Goal: Transaction & Acquisition: Purchase product/service

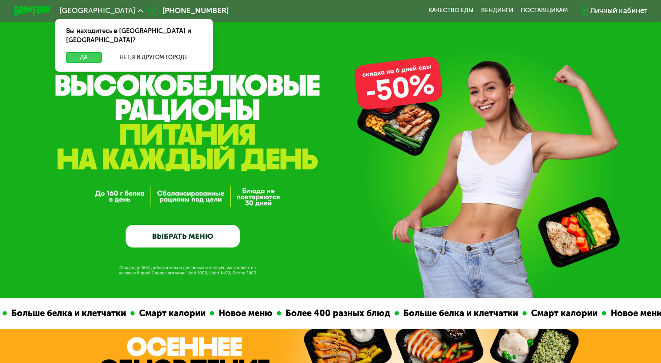
click at [82, 52] on button "Да" at bounding box center [83, 57] width 35 height 11
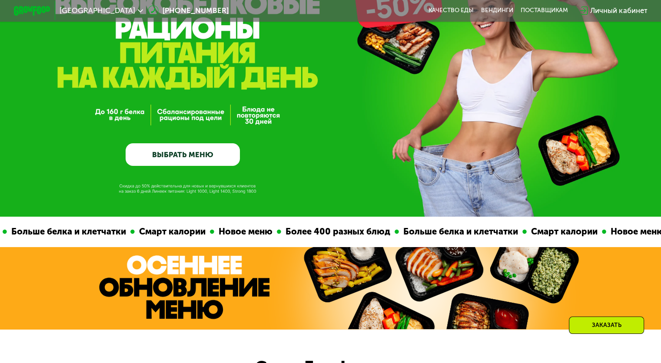
scroll to position [87, 0]
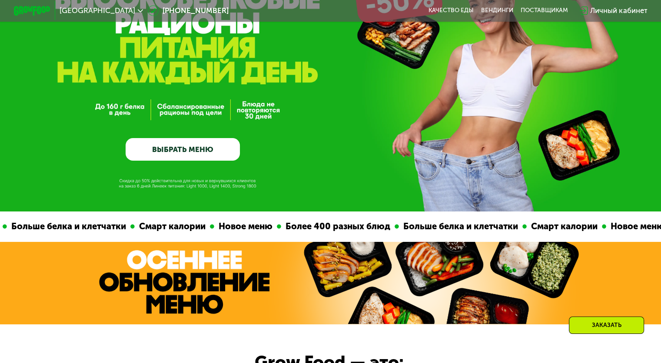
click at [204, 151] on link "ВЫБРАТЬ МЕНЮ" at bounding box center [183, 149] width 114 height 23
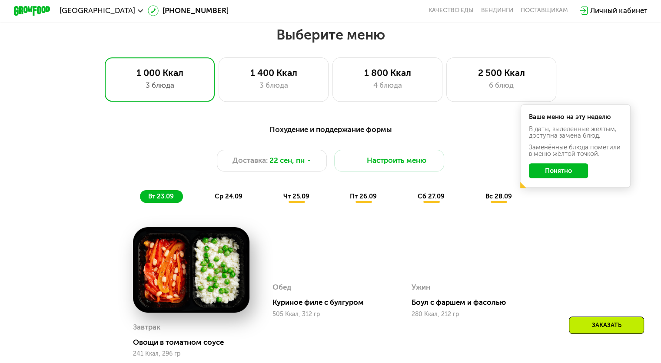
scroll to position [584, 0]
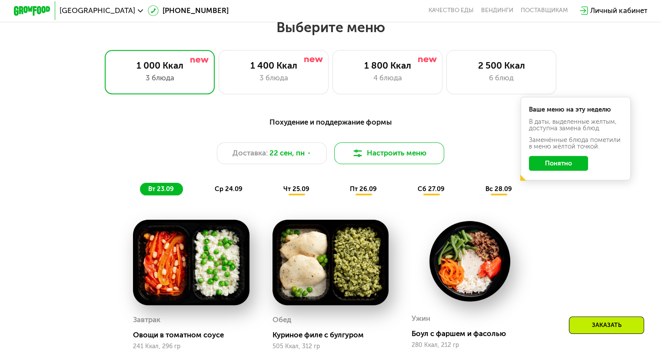
click at [358, 157] on img at bounding box center [357, 153] width 11 height 11
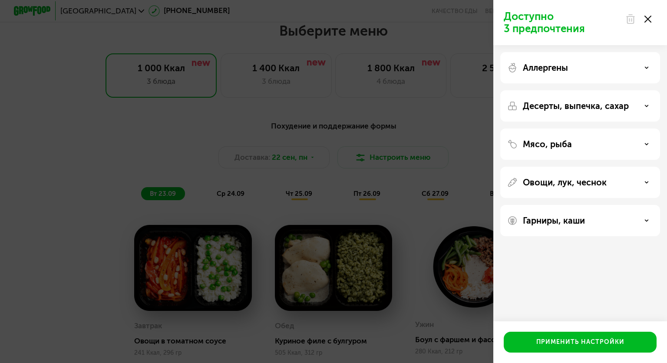
click at [646, 20] on icon at bounding box center [647, 19] width 7 height 7
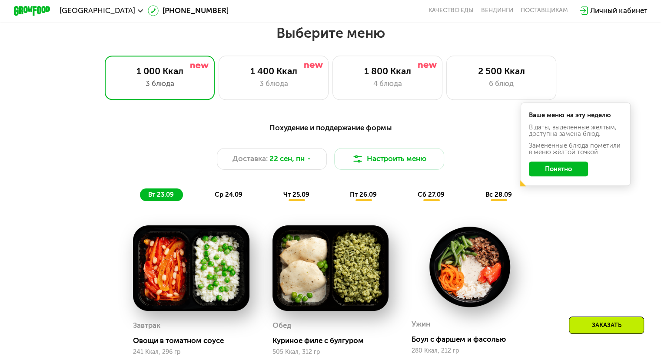
scroll to position [540, 0]
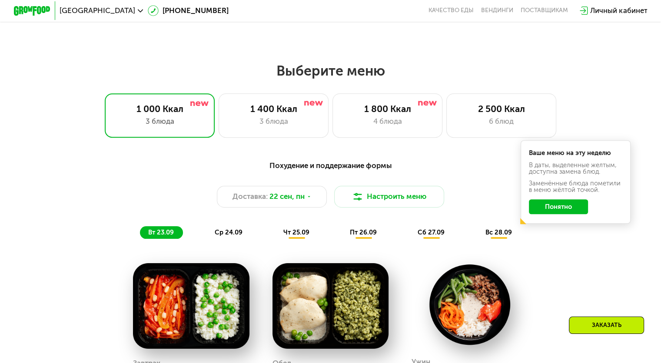
click at [573, 211] on button "Понятно" at bounding box center [558, 206] width 59 height 15
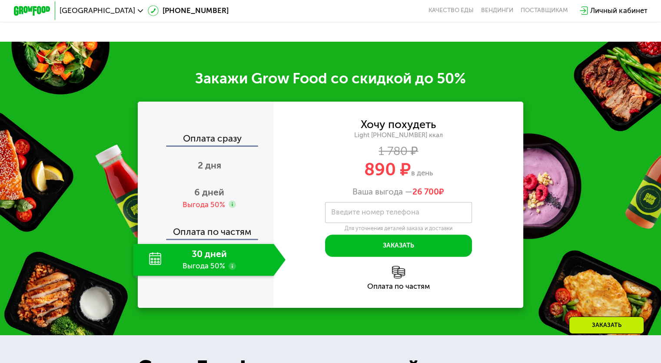
scroll to position [1018, 0]
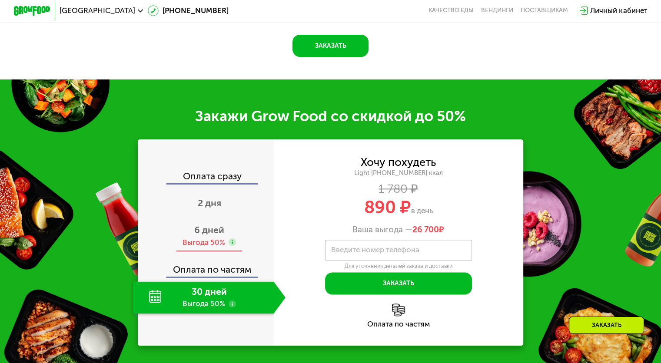
click at [201, 235] on span "6 дней" at bounding box center [209, 230] width 30 height 11
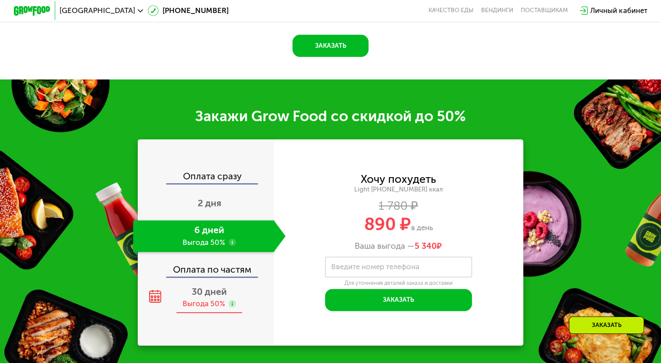
click at [213, 297] on span "30 дней" at bounding box center [209, 291] width 35 height 11
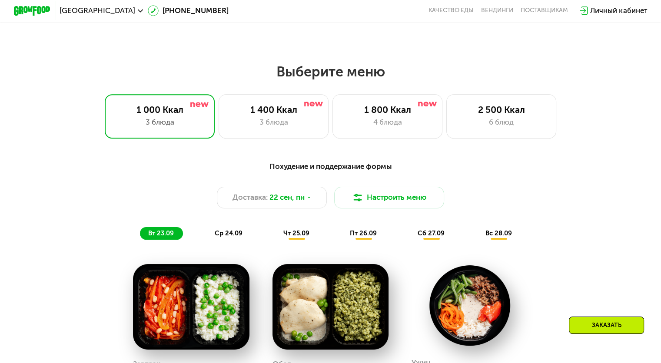
scroll to position [497, 0]
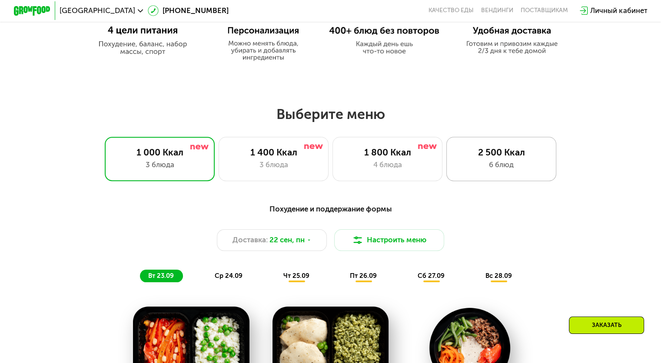
click at [504, 161] on div "2 500 Ккал 6 блюд" at bounding box center [501, 159] width 110 height 44
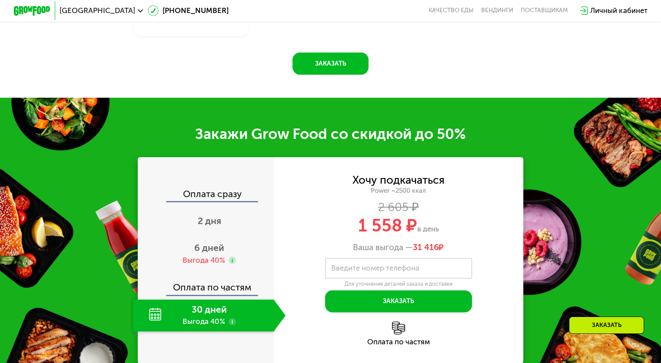
scroll to position [1192, 0]
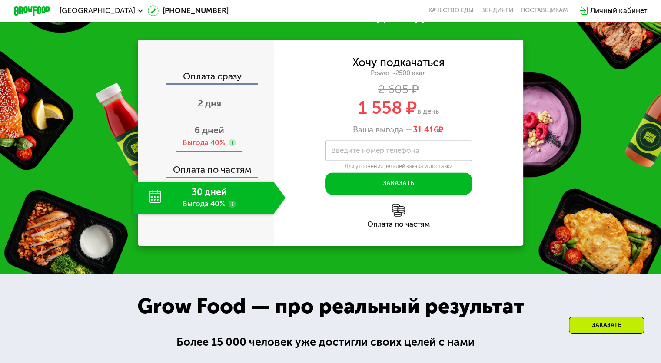
click at [202, 135] on span "6 дней" at bounding box center [209, 130] width 30 height 11
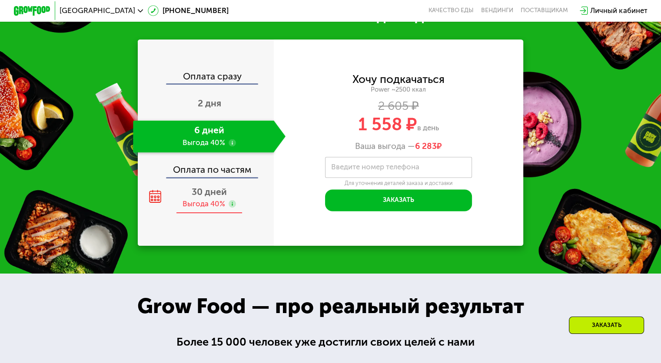
click at [199, 209] on div "Выгода 40%" at bounding box center [203, 204] width 43 height 10
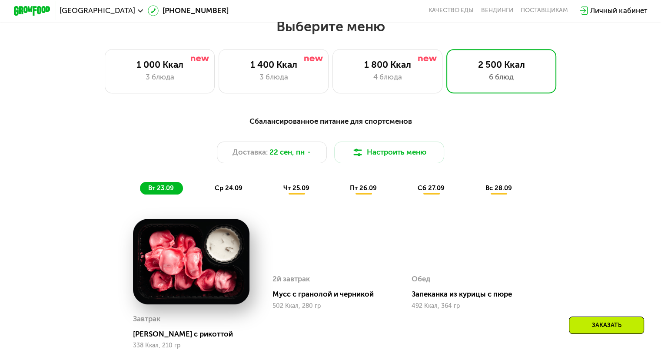
scroll to position [584, 0]
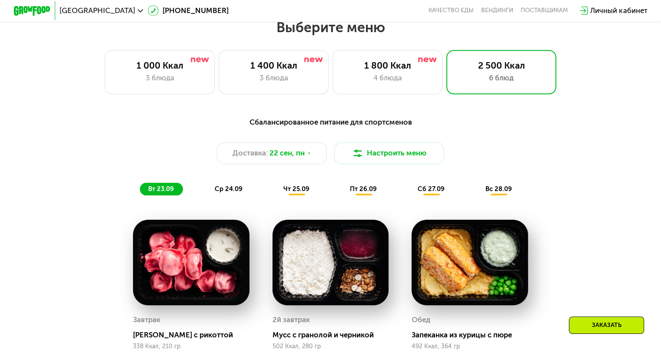
click at [231, 190] on span "ср 24.09" at bounding box center [229, 189] width 28 height 8
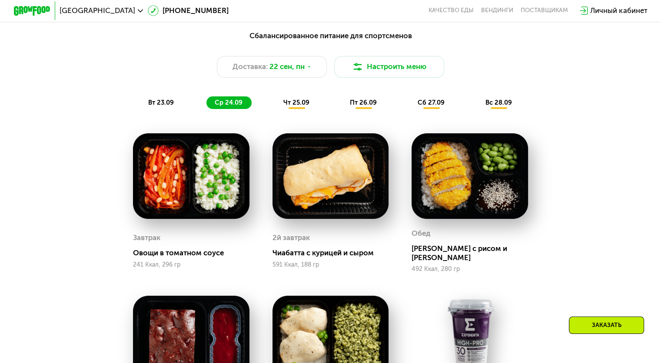
scroll to position [627, 0]
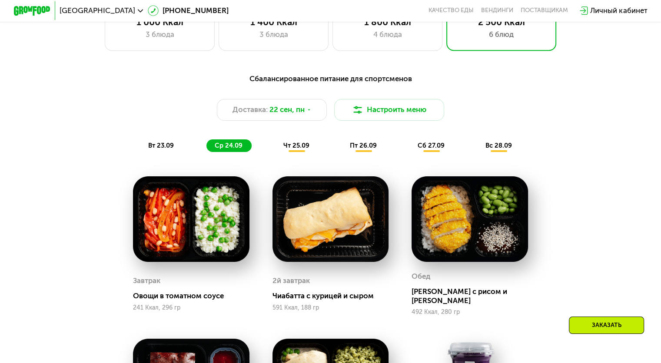
click at [299, 148] on span "чт 25.09" at bounding box center [296, 146] width 26 height 8
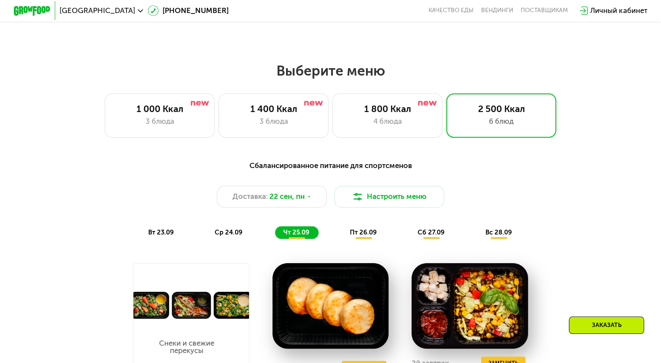
scroll to position [671, 0]
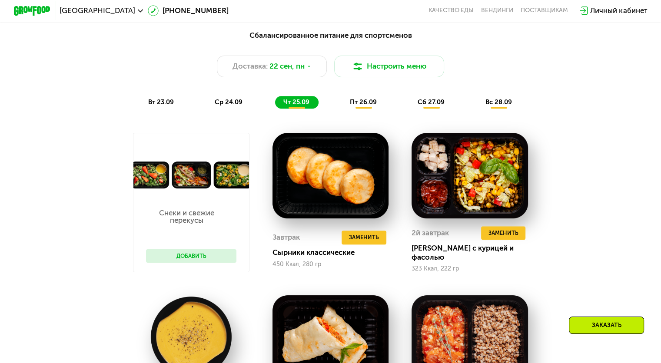
click at [367, 109] on div "пт 26.09" at bounding box center [363, 102] width 44 height 13
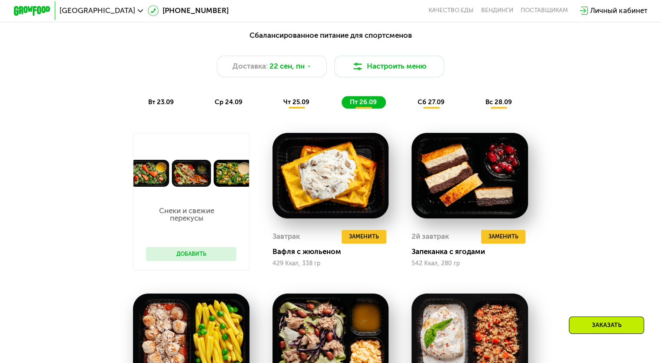
click at [433, 109] on div "сб 27.09" at bounding box center [431, 102] width 44 height 13
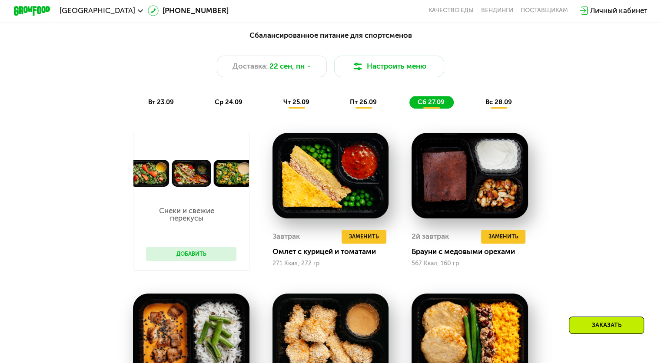
click at [508, 105] on span "вс 28.09" at bounding box center [498, 102] width 26 height 8
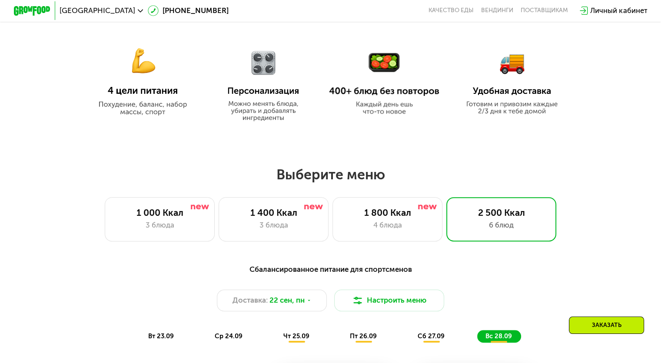
scroll to position [367, 0]
